Goal: Find specific page/section: Find specific page/section

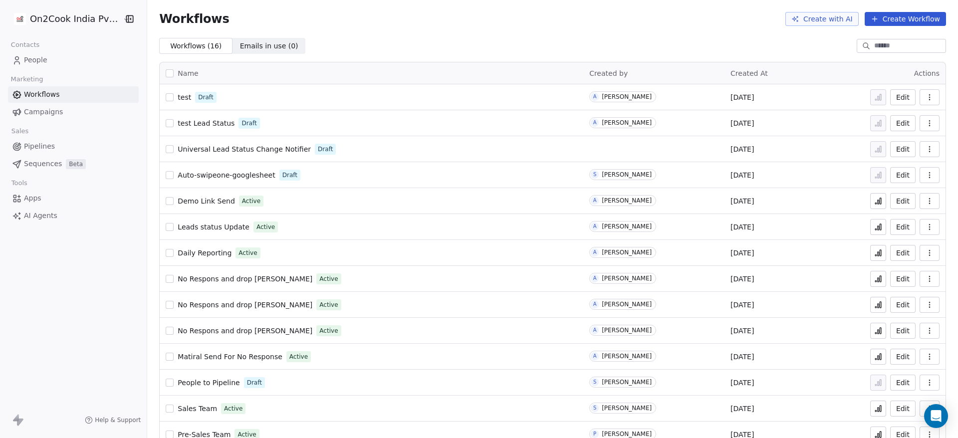
click at [41, 60] on span "People" at bounding box center [35, 60] width 23 height 10
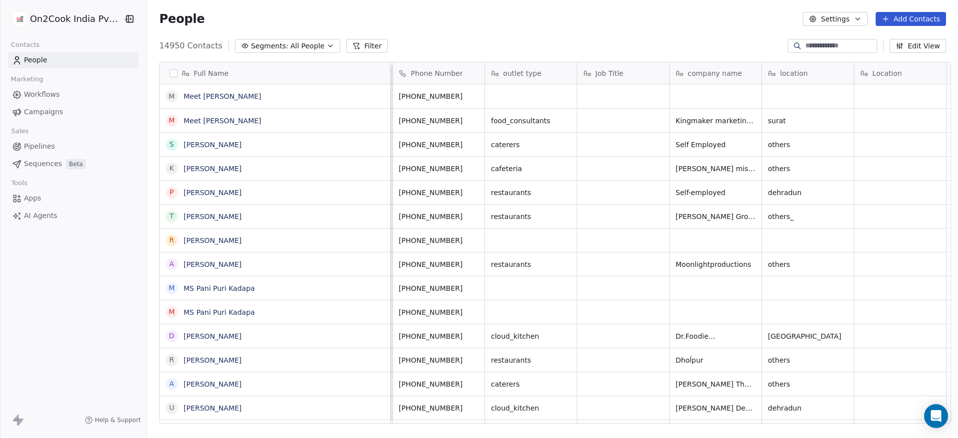
scroll to position [0, 631]
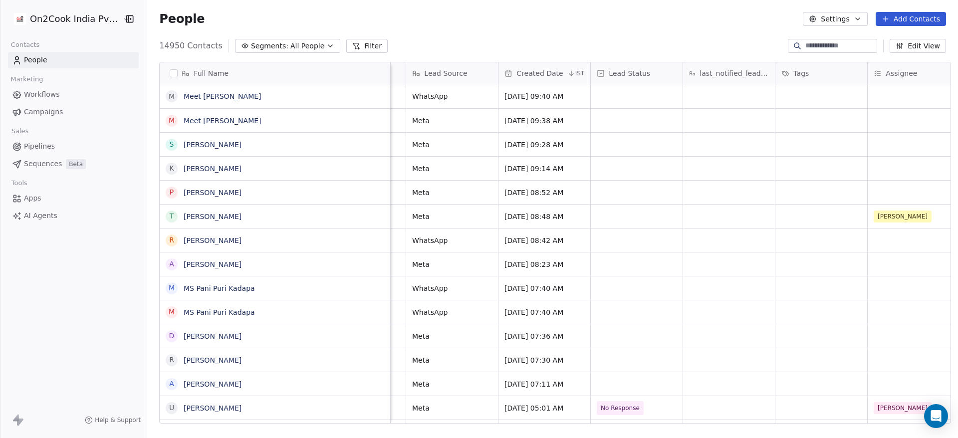
click at [352, 44] on button "Filter" at bounding box center [366, 46] width 41 height 14
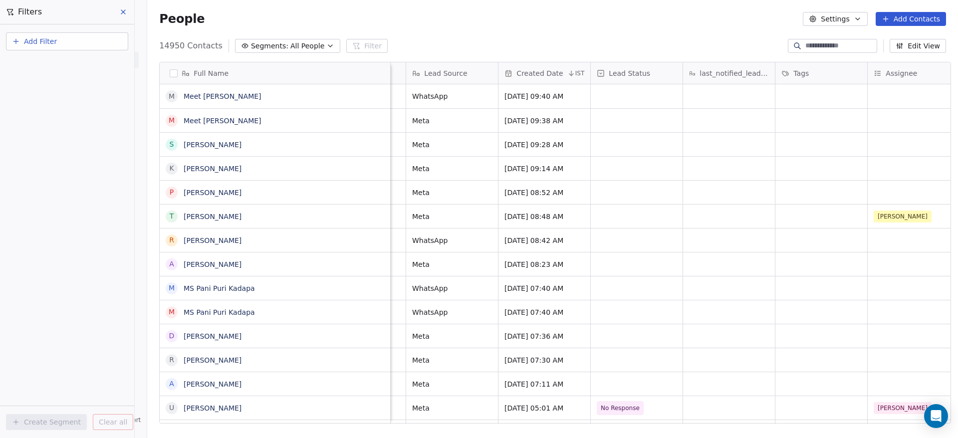
click at [114, 43] on button "Add Filter" at bounding box center [67, 41] width 122 height 18
click at [98, 62] on div "Contact properties" at bounding box center [66, 65] width 101 height 10
type input "**"
click at [89, 99] on div "Location" at bounding box center [66, 101] width 101 height 10
click at [82, 107] on div "Is" at bounding box center [67, 106] width 104 height 16
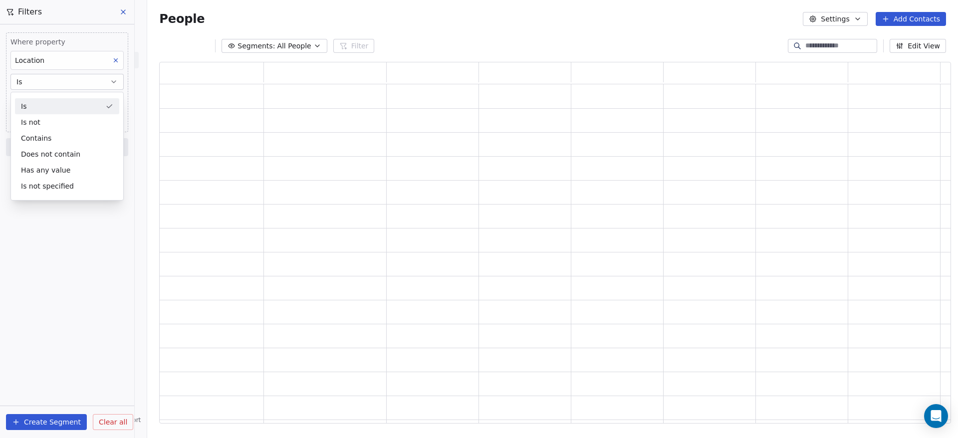
scroll to position [350, 780]
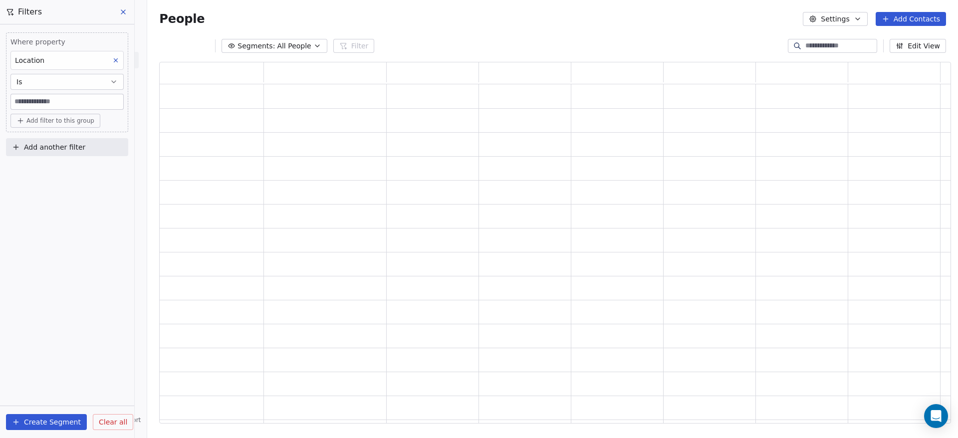
click at [78, 104] on input at bounding box center [67, 101] width 112 height 15
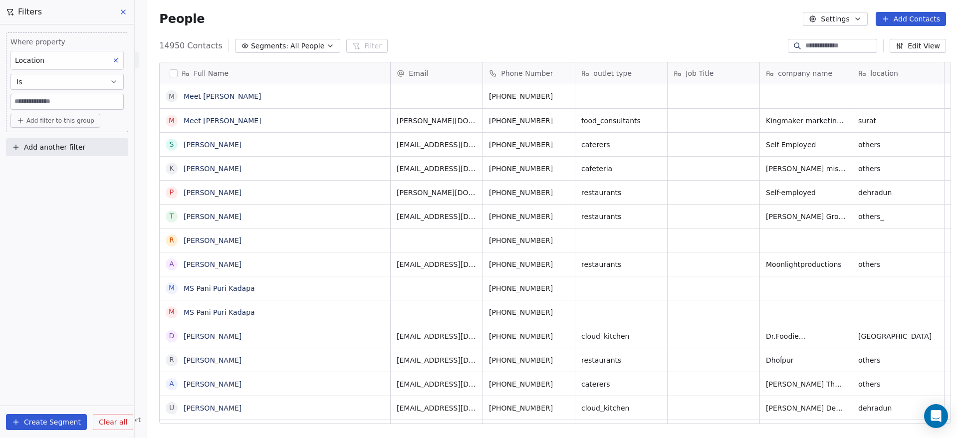
scroll to position [374, 804]
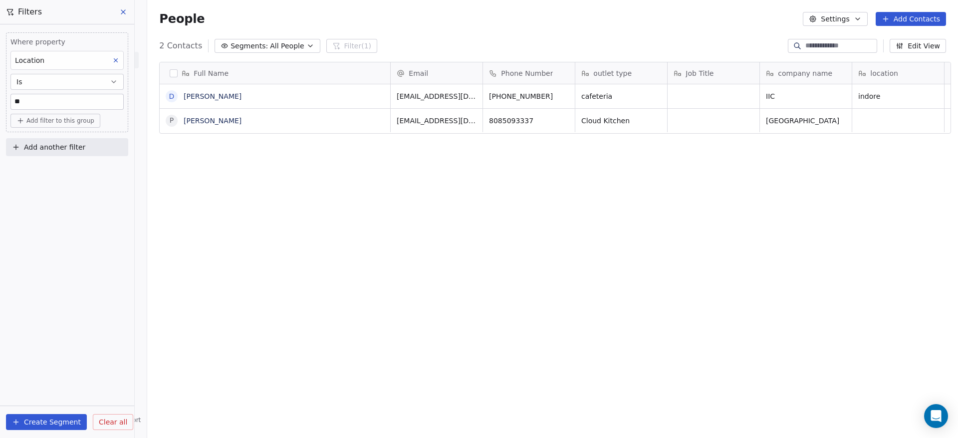
type input "*"
click at [122, 7] on button at bounding box center [123, 12] width 15 height 14
type input "******"
